Goal: Task Accomplishment & Management: Use online tool/utility

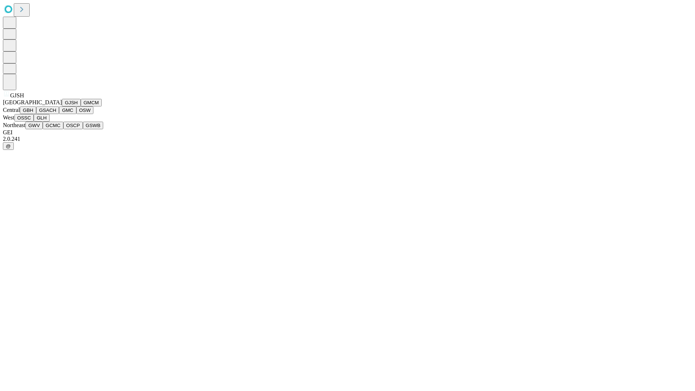
click at [62, 106] on button "GJSH" at bounding box center [71, 103] width 19 height 8
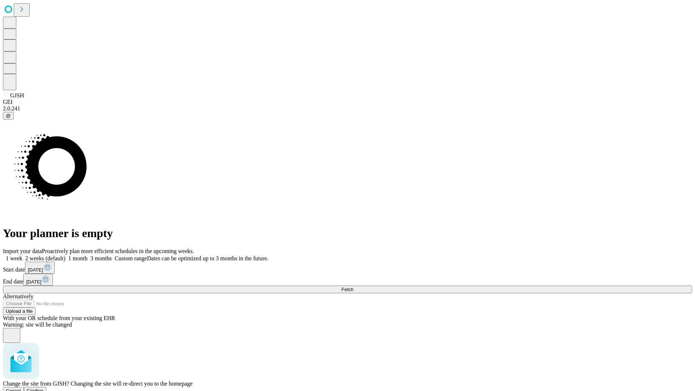
click at [44, 388] on span "Confirm" at bounding box center [35, 390] width 17 height 5
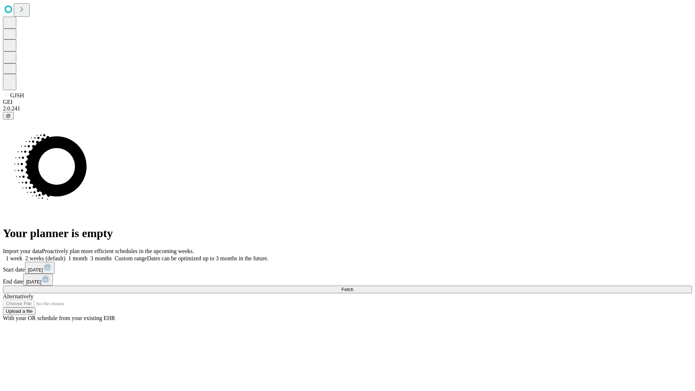
click at [88, 255] on label "1 month" at bounding box center [77, 258] width 22 height 6
click at [353, 287] on span "Fetch" at bounding box center [347, 289] width 12 height 5
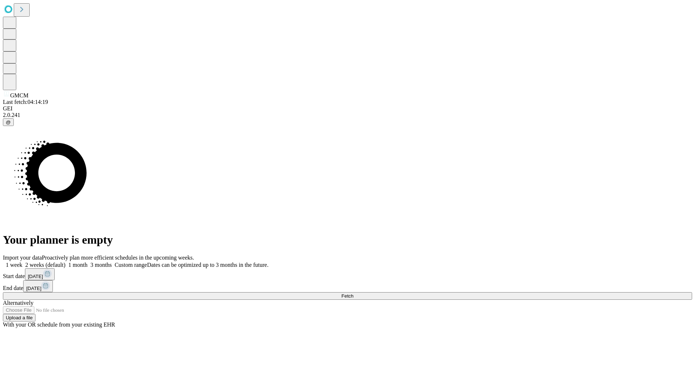
click at [353, 293] on span "Fetch" at bounding box center [347, 295] width 12 height 5
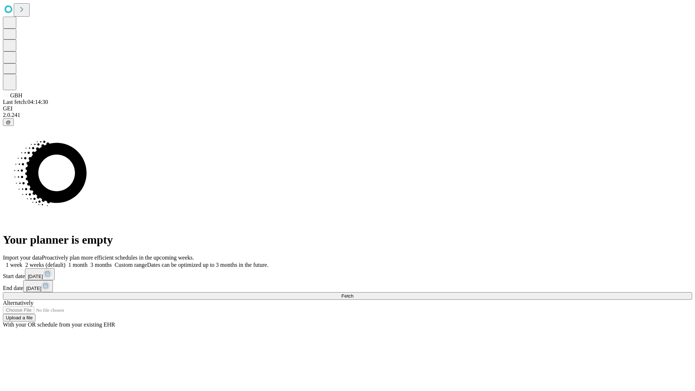
click at [88, 262] on label "1 month" at bounding box center [77, 265] width 22 height 6
click at [353, 293] on span "Fetch" at bounding box center [347, 295] width 12 height 5
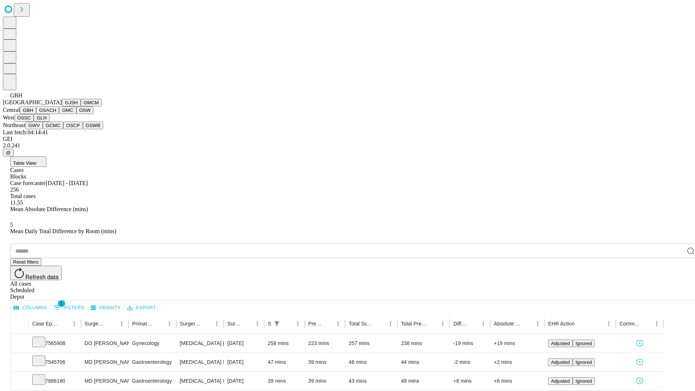
click at [56, 114] on button "GSACH" at bounding box center [47, 110] width 23 height 8
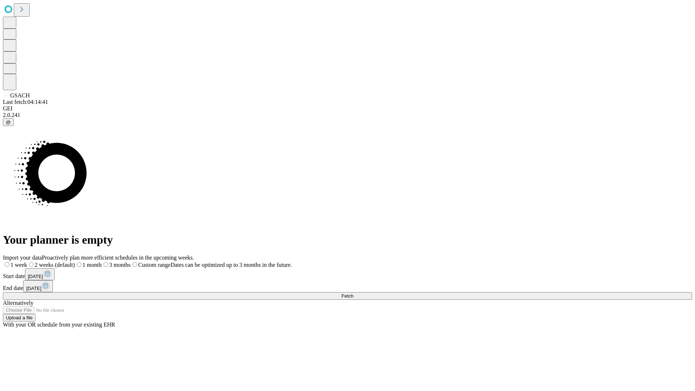
click at [102, 262] on label "1 month" at bounding box center [88, 265] width 27 height 6
click at [353, 293] on span "Fetch" at bounding box center [347, 295] width 12 height 5
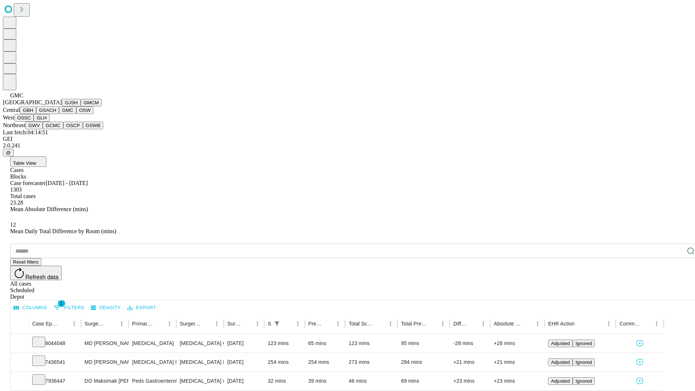
click at [76, 114] on button "OSW" at bounding box center [84, 110] width 17 height 8
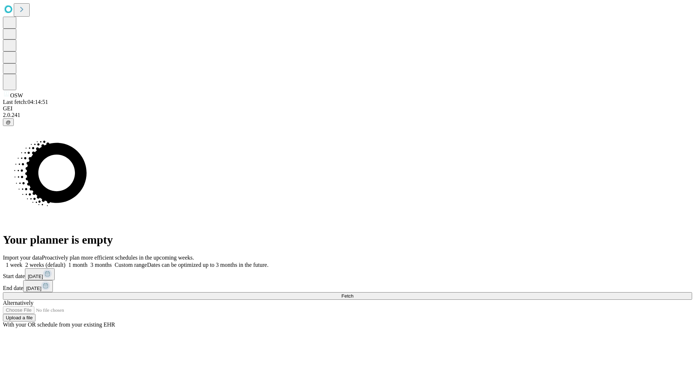
click at [88, 262] on label "1 month" at bounding box center [77, 265] width 22 height 6
click at [353, 293] on span "Fetch" at bounding box center [347, 295] width 12 height 5
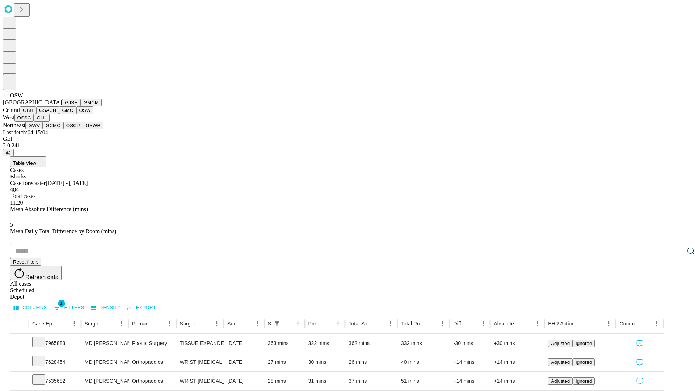
click at [34, 122] on button "OSSC" at bounding box center [24, 118] width 20 height 8
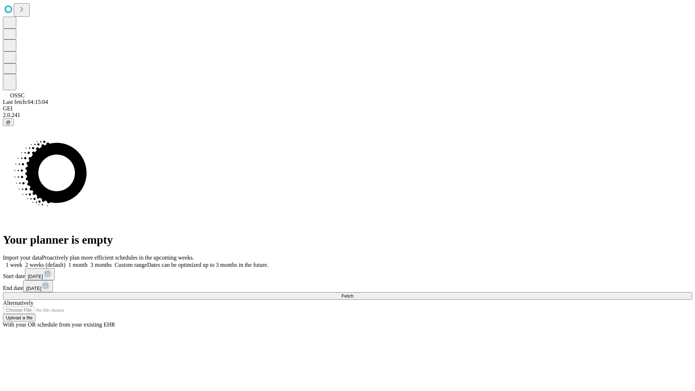
click at [88, 262] on label "1 month" at bounding box center [77, 265] width 22 height 6
click at [353, 293] on span "Fetch" at bounding box center [347, 295] width 12 height 5
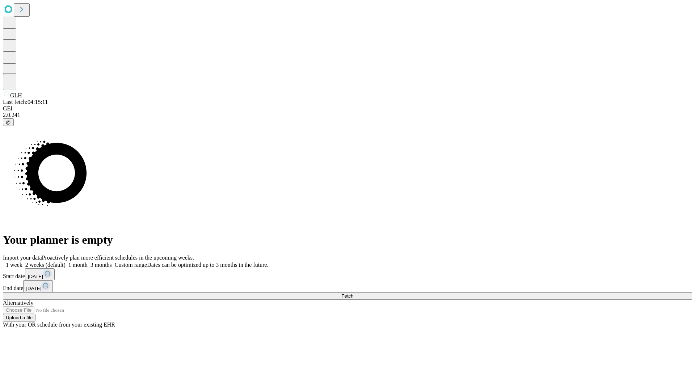
click at [353, 293] on span "Fetch" at bounding box center [347, 295] width 12 height 5
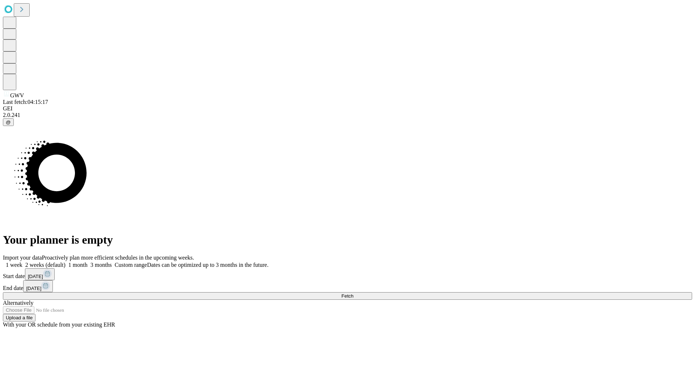
click at [88, 262] on label "1 month" at bounding box center [77, 265] width 22 height 6
click at [353, 293] on span "Fetch" at bounding box center [347, 295] width 12 height 5
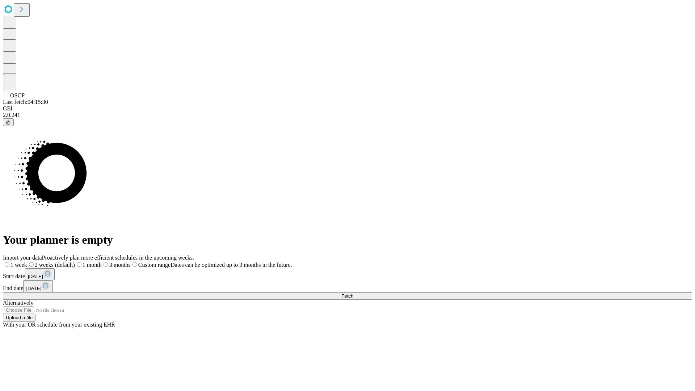
click at [353, 293] on span "Fetch" at bounding box center [347, 295] width 12 height 5
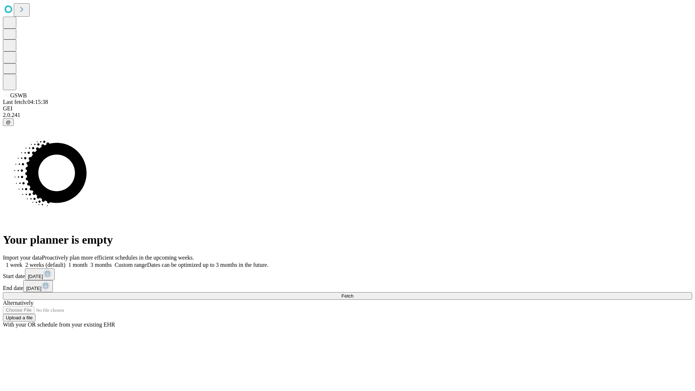
click at [88, 262] on label "1 month" at bounding box center [77, 265] width 22 height 6
click at [353, 293] on span "Fetch" at bounding box center [347, 295] width 12 height 5
